Goal: Obtain resource: Download file/media

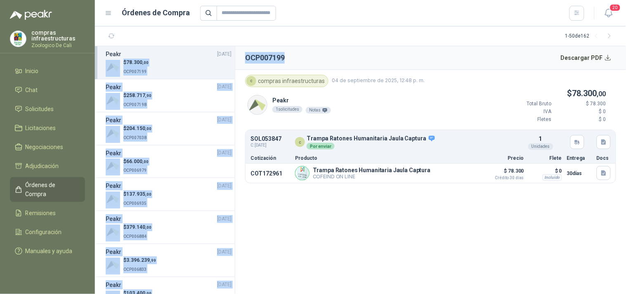
drag, startPoint x: 292, startPoint y: 60, endPoint x: 233, endPoint y: 57, distance: 58.7
click at [233, 57] on div "Peakr [DATE] $ 78.300 ,00 OCP007199 Peakr [DATE] $ 258.717 ,90 OCP007198 Peakr …" at bounding box center [360, 170] width 531 height 248
click at [269, 62] on h2 "OCP007199" at bounding box center [265, 58] width 40 height 12
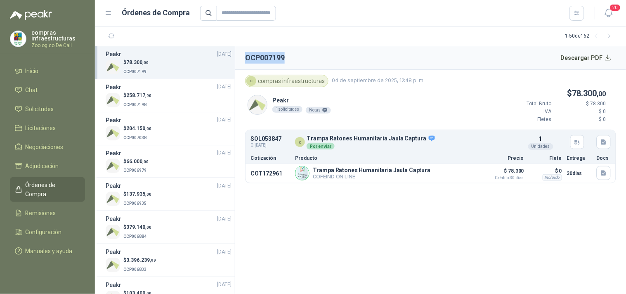
drag, startPoint x: 245, startPoint y: 54, endPoint x: 315, endPoint y: 61, distance: 69.6
click at [315, 61] on header "OCP007199 Descargar PDF" at bounding box center [430, 58] width 391 height 24
copy h2 "OCP007199"
click at [179, 92] on div "$ 258.717 ,90 OCP007198" at bounding box center [169, 100] width 126 height 17
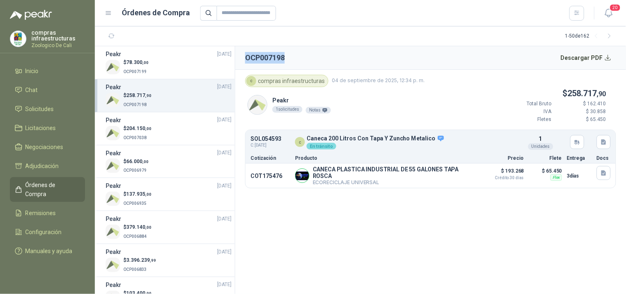
drag, startPoint x: 285, startPoint y: 63, endPoint x: 246, endPoint y: 59, distance: 39.8
click at [246, 59] on header "OCP007198 Descargar PDF" at bounding box center [430, 58] width 391 height 24
